Goal: Task Accomplishment & Management: Manage account settings

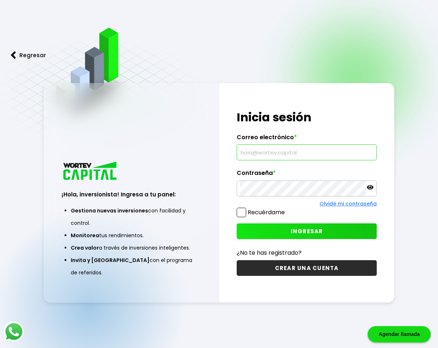
click at [273, 154] on input "text" at bounding box center [307, 152] width 134 height 15
type input "[EMAIL_ADDRESS][DOMAIN_NAME]"
click at [293, 228] on span "INGRESAR" at bounding box center [307, 232] width 32 height 8
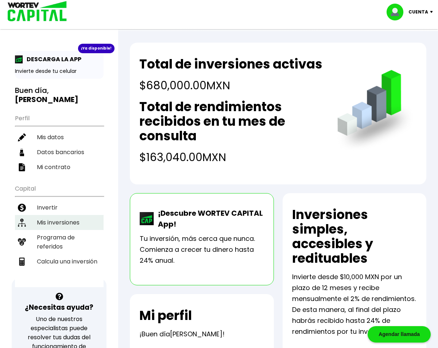
click at [55, 215] on li "Mis inversiones" at bounding box center [59, 222] width 89 height 15
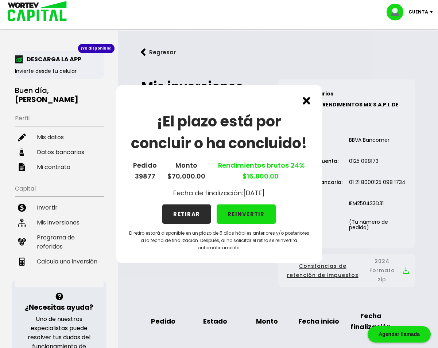
click at [188, 219] on button "RETIRAR" at bounding box center [186, 214] width 49 height 19
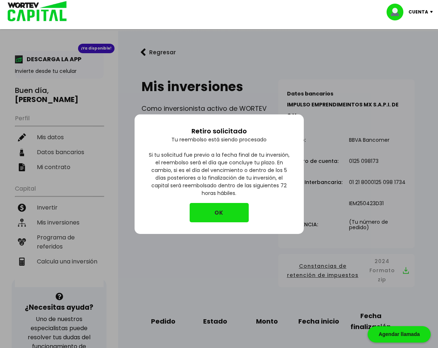
click at [211, 218] on button "OK" at bounding box center [219, 212] width 59 height 19
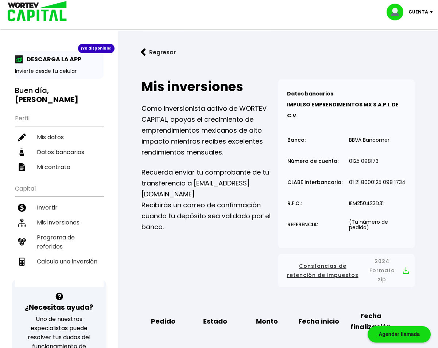
click at [432, 13] on div "Cuenta" at bounding box center [412, 12] width 51 height 17
click at [407, 51] on li "Cerrar sesión" at bounding box center [411, 48] width 58 height 15
